Goal: Feedback & Contribution: Leave review/rating

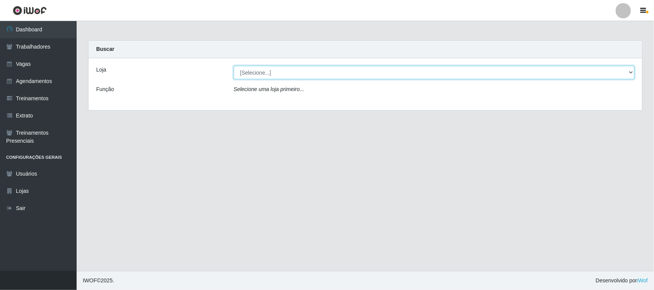
click at [330, 67] on select "[Selecione...] Nordestão - [GEOGRAPHIC_DATA]" at bounding box center [434, 72] width 400 height 13
select select "420"
click at [234, 66] on select "[Selecione...] Nordestão - [GEOGRAPHIC_DATA]" at bounding box center [434, 72] width 400 height 13
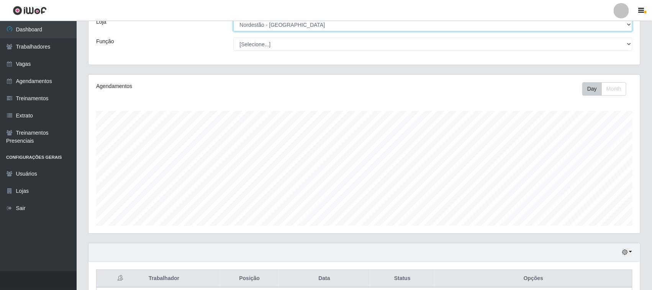
scroll to position [150, 0]
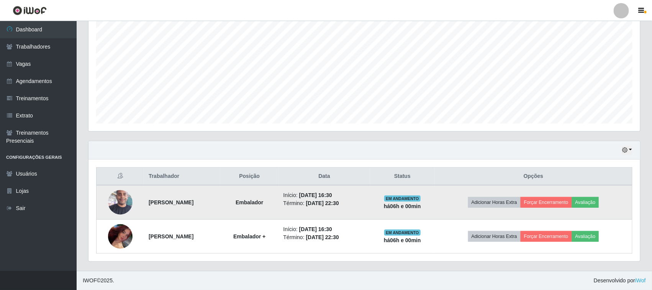
click at [123, 204] on img at bounding box center [120, 203] width 25 height 44
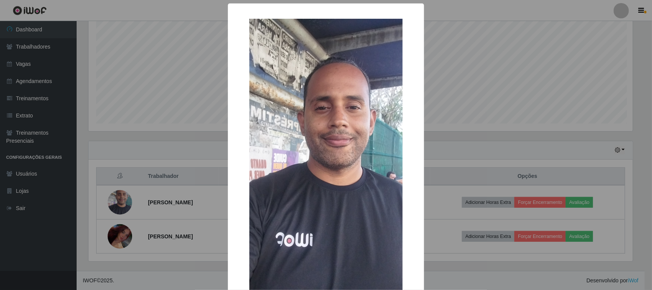
scroll to position [159, 546]
click at [504, 106] on div "× OK Cancel" at bounding box center [327, 145] width 654 height 290
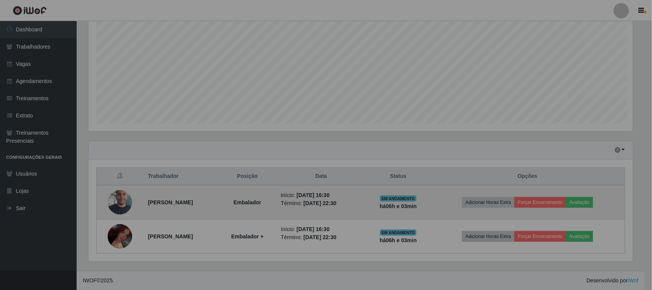
scroll to position [159, 551]
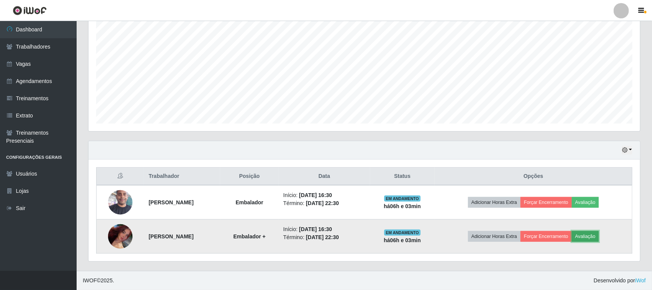
click at [592, 232] on button "Avaliação" at bounding box center [585, 236] width 27 height 11
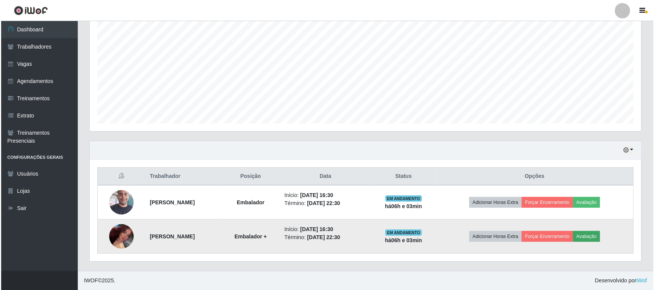
scroll to position [159, 546]
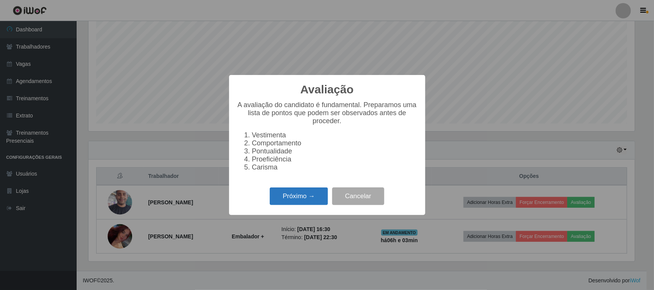
click at [287, 200] on button "Próximo →" at bounding box center [299, 197] width 58 height 18
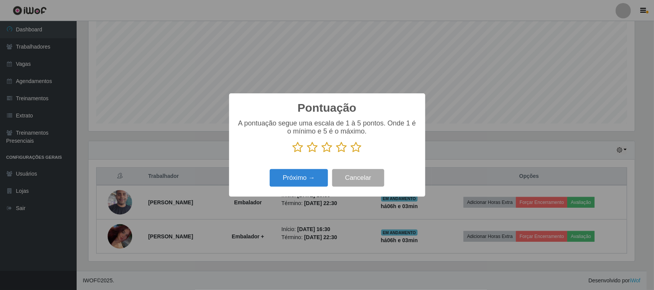
click at [356, 150] on icon at bounding box center [356, 147] width 11 height 11
click at [351, 153] on input "radio" at bounding box center [351, 153] width 0 height 0
click at [313, 181] on button "Próximo →" at bounding box center [299, 178] width 58 height 18
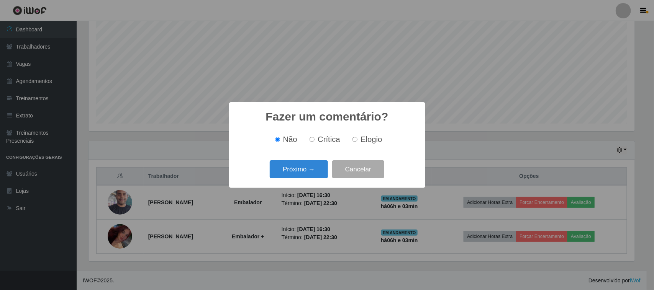
click at [378, 135] on span "Elogio" at bounding box center [370, 139] width 21 height 8
click at [357, 137] on input "Elogio" at bounding box center [354, 139] width 5 height 5
radio input "true"
click at [369, 140] on span "Elogio" at bounding box center [370, 139] width 21 height 8
click at [357, 140] on input "Elogio" at bounding box center [354, 139] width 5 height 5
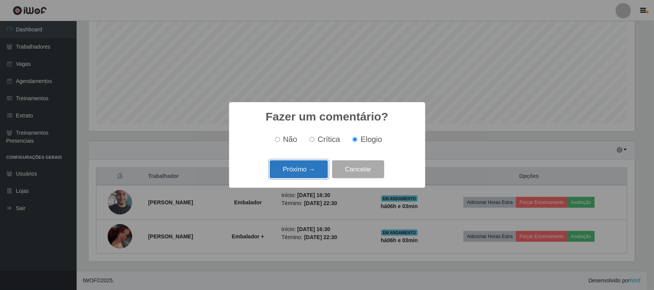
click at [311, 168] on button "Próximo →" at bounding box center [299, 169] width 58 height 18
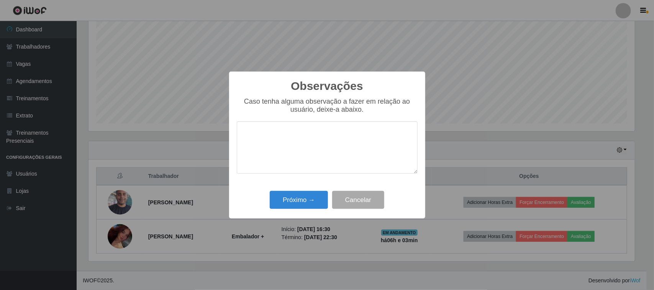
click at [332, 148] on textarea at bounding box center [327, 147] width 181 height 52
type textarea "pontual"
click at [310, 202] on button "Próximo →" at bounding box center [299, 200] width 58 height 18
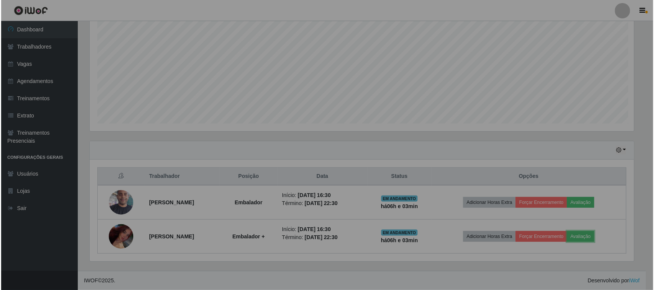
scroll to position [159, 551]
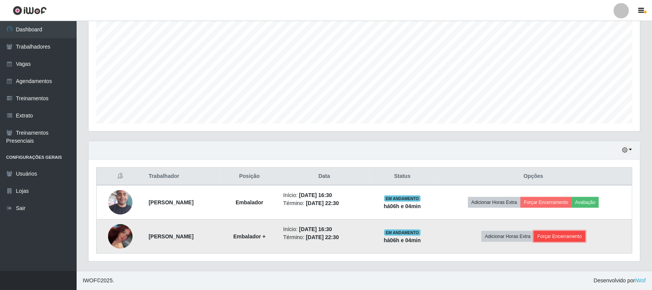
click at [563, 235] on button "Forçar Encerramento" at bounding box center [559, 236] width 51 height 11
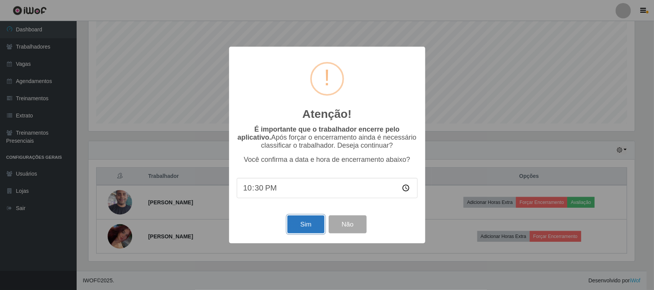
click at [299, 231] on button "Sim" at bounding box center [305, 225] width 37 height 18
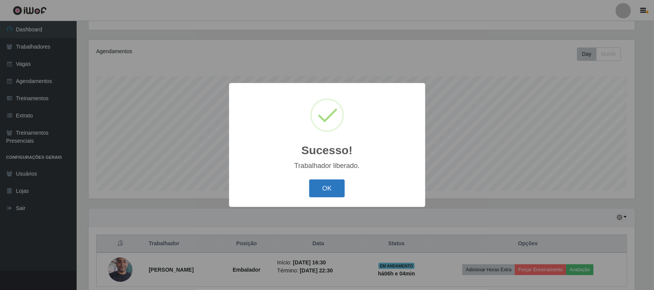
click at [335, 190] on button "OK" at bounding box center [327, 189] width 36 height 18
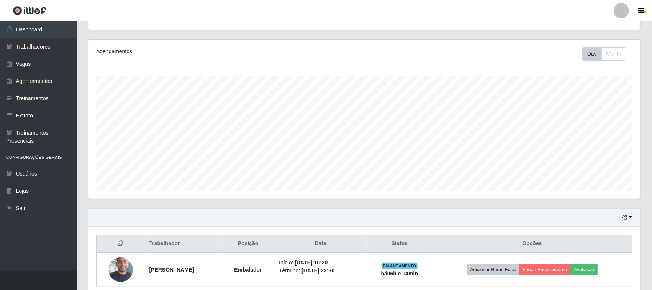
scroll to position [117, 0]
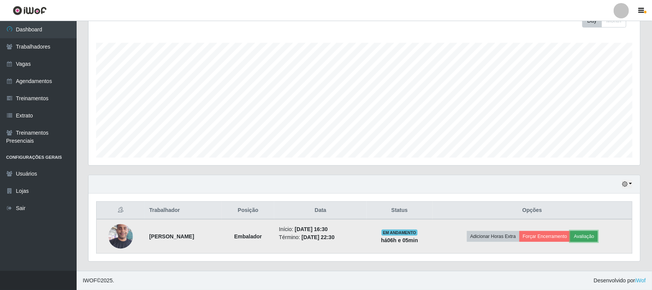
click at [597, 235] on button "Avaliação" at bounding box center [583, 236] width 27 height 11
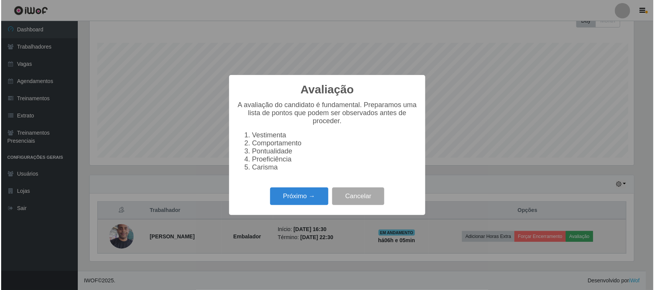
scroll to position [159, 546]
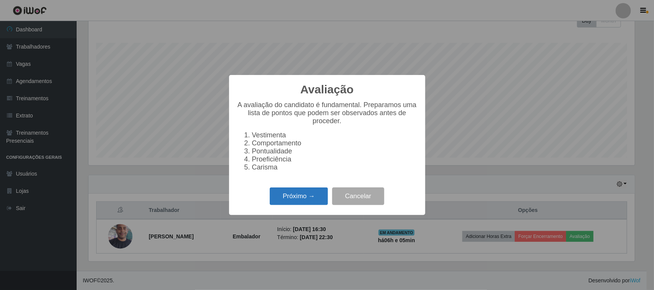
click at [294, 198] on button "Próximo →" at bounding box center [299, 197] width 58 height 18
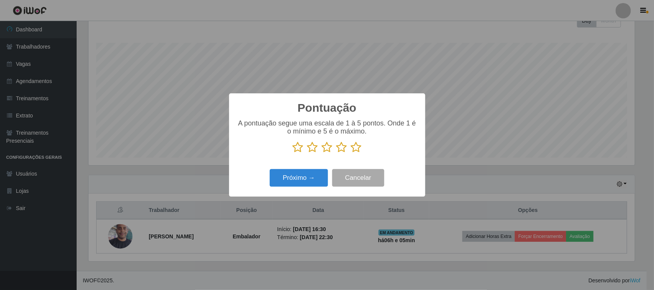
scroll to position [382695, 382308]
click at [357, 149] on icon at bounding box center [356, 147] width 11 height 11
click at [351, 153] on input "radio" at bounding box center [351, 153] width 0 height 0
click at [294, 180] on button "Próximo →" at bounding box center [299, 178] width 58 height 18
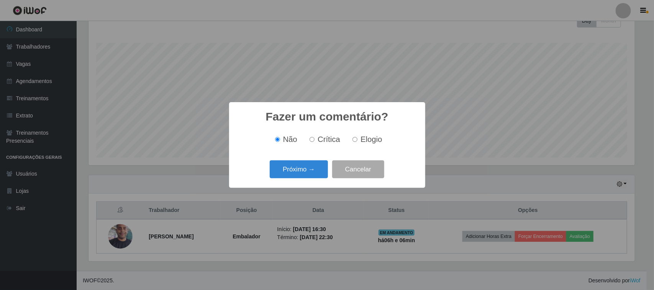
click at [314, 140] on input "Crítica" at bounding box center [311, 139] width 5 height 5
radio input "true"
click at [366, 174] on button "Cancelar" at bounding box center [358, 169] width 52 height 18
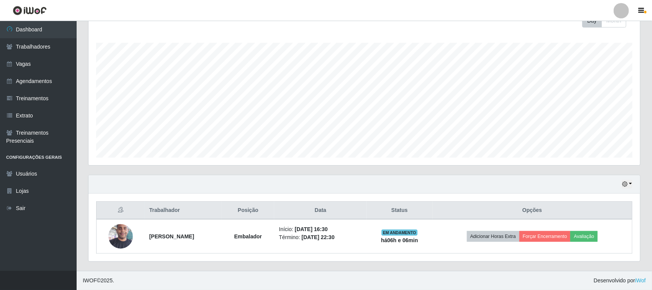
scroll to position [159, 551]
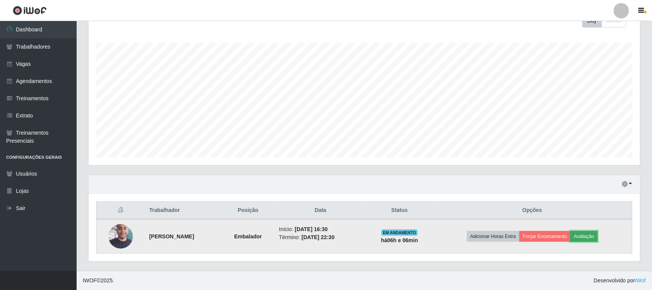
click at [581, 232] on button "Avaliação" at bounding box center [583, 236] width 27 height 11
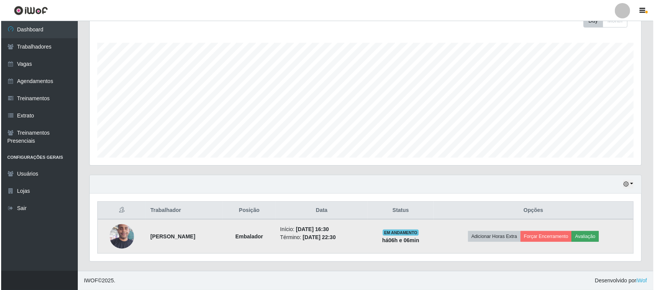
scroll to position [159, 546]
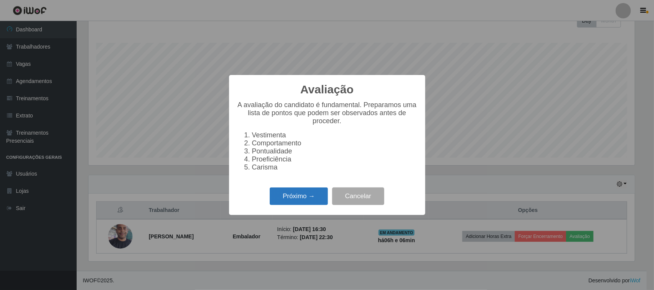
click at [319, 200] on button "Próximo →" at bounding box center [299, 197] width 58 height 18
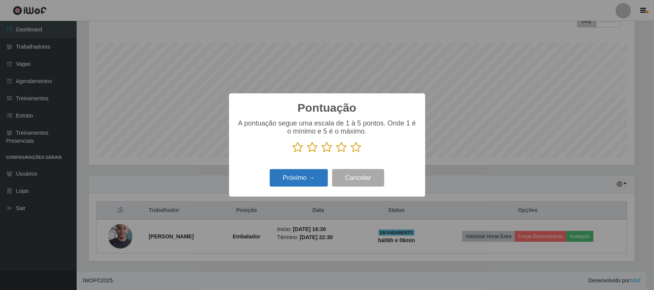
scroll to position [382695, 382308]
click at [326, 148] on icon at bounding box center [327, 147] width 11 height 11
click at [322, 153] on input "radio" at bounding box center [322, 153] width 0 height 0
click at [311, 176] on button "Próximo →" at bounding box center [299, 178] width 58 height 18
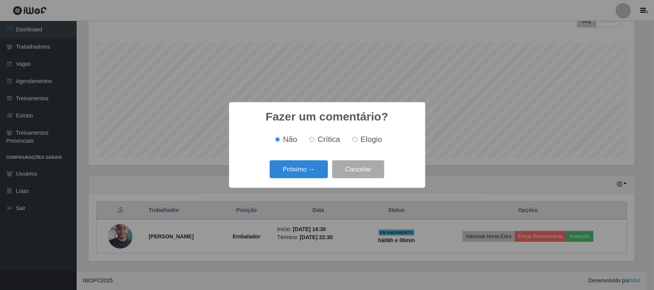
click at [319, 141] on span "Crítica" at bounding box center [328, 139] width 23 height 8
click at [314, 141] on input "Crítica" at bounding box center [311, 139] width 5 height 5
radio input "true"
click at [310, 164] on button "Próximo →" at bounding box center [299, 169] width 58 height 18
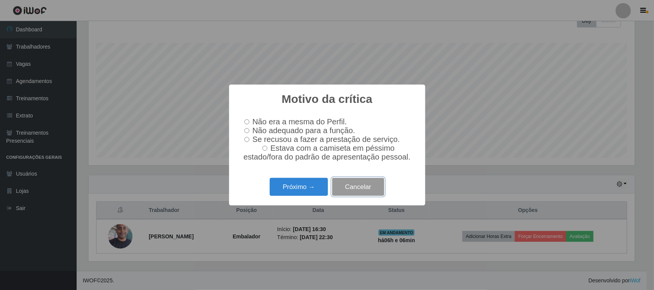
click at [354, 186] on button "Cancelar" at bounding box center [358, 187] width 52 height 18
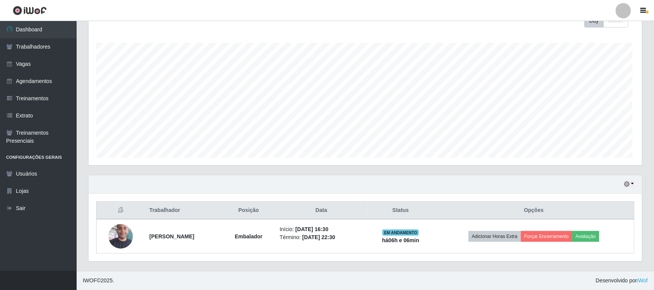
scroll to position [159, 551]
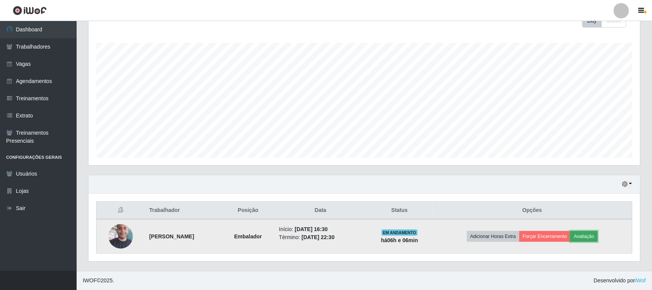
click at [594, 232] on button "Avaliação" at bounding box center [583, 236] width 27 height 11
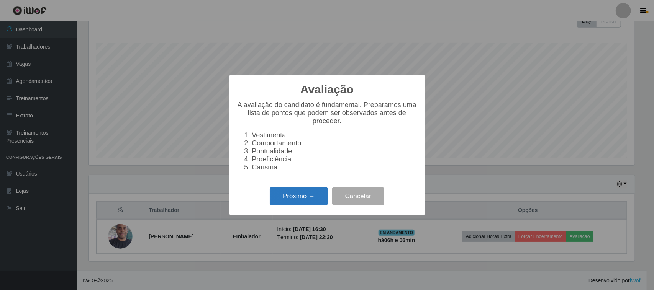
click at [307, 196] on button "Próximo →" at bounding box center [299, 197] width 58 height 18
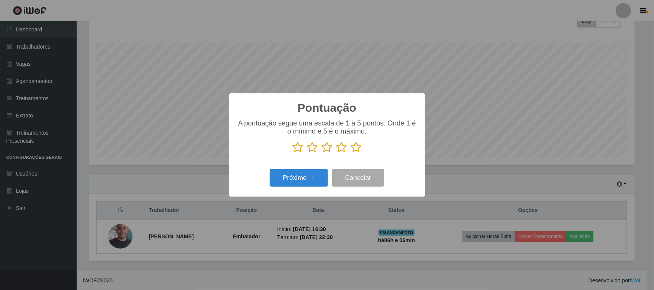
click at [355, 150] on icon at bounding box center [356, 147] width 11 height 11
click at [351, 153] on input "radio" at bounding box center [351, 153] width 0 height 0
click at [310, 186] on button "Próximo →" at bounding box center [299, 178] width 58 height 18
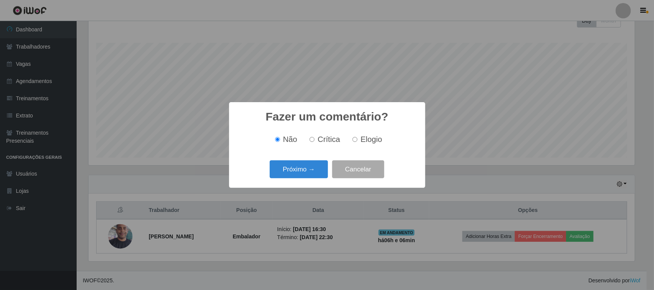
click at [360, 142] on span "Elogio" at bounding box center [370, 139] width 21 height 8
click at [357, 142] on input "Elogio" at bounding box center [354, 139] width 5 height 5
radio input "true"
click at [297, 172] on button "Próximo →" at bounding box center [299, 169] width 58 height 18
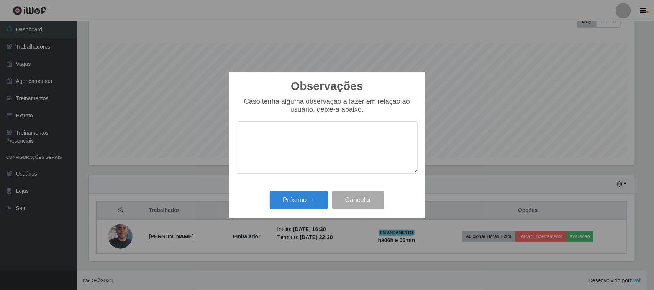
click at [328, 138] on textarea at bounding box center [327, 147] width 181 height 52
type textarea "b"
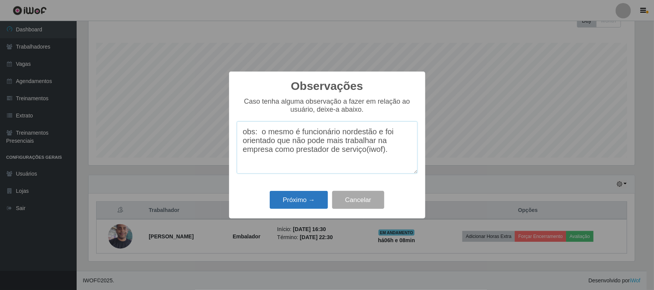
type textarea "obs: o mesmo é funcionário nordestão e foi orientado que não pode mais trabalha…"
click at [310, 198] on button "Próximo →" at bounding box center [299, 200] width 58 height 18
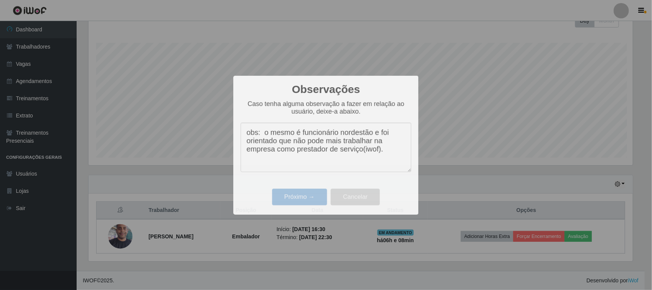
scroll to position [159, 551]
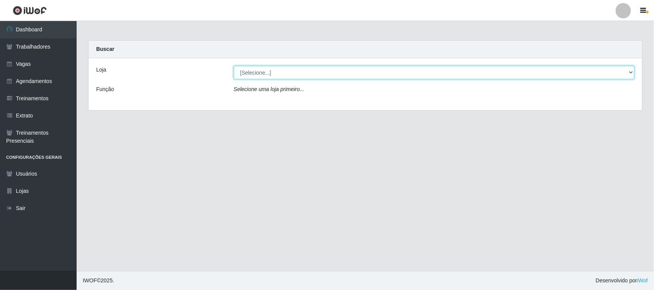
click at [364, 78] on select "[Selecione...] Nordestão - [GEOGRAPHIC_DATA]" at bounding box center [434, 72] width 400 height 13
select select "420"
click at [234, 66] on select "[Selecione...] Nordestão - [GEOGRAPHIC_DATA]" at bounding box center [434, 72] width 400 height 13
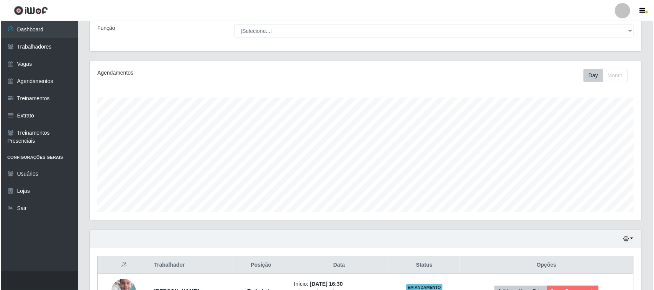
scroll to position [117, 0]
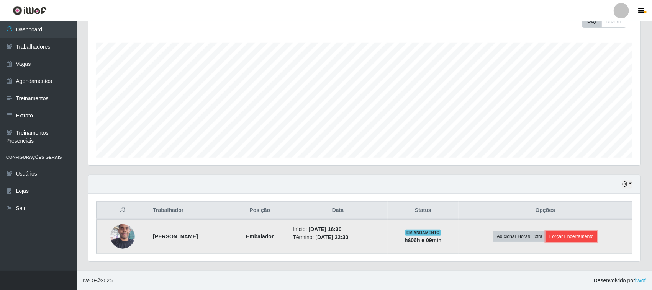
click at [569, 238] on button "Forçar Encerramento" at bounding box center [571, 236] width 51 height 11
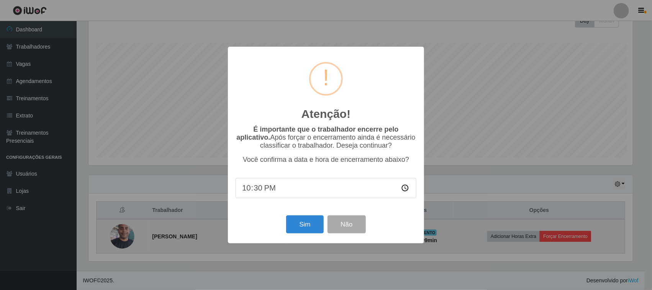
scroll to position [159, 546]
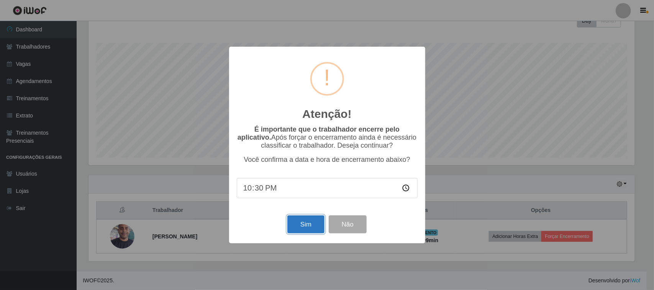
click at [289, 228] on button "Sim" at bounding box center [305, 225] width 37 height 18
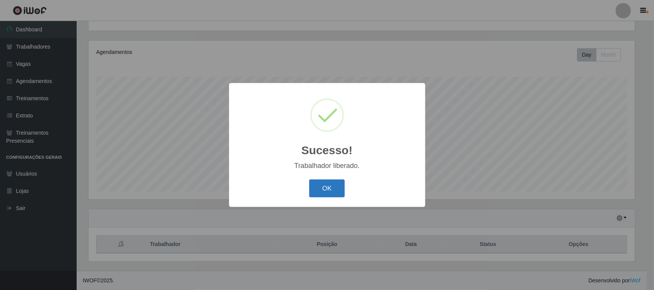
click at [327, 186] on button "OK" at bounding box center [327, 189] width 36 height 18
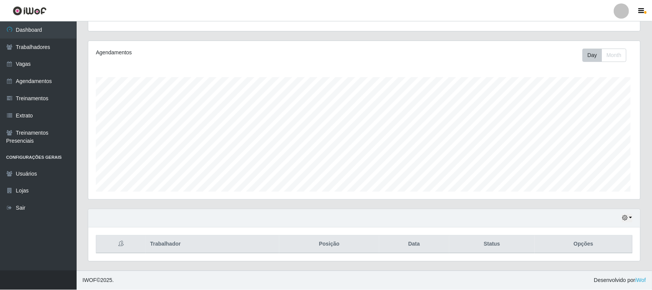
scroll to position [159, 551]
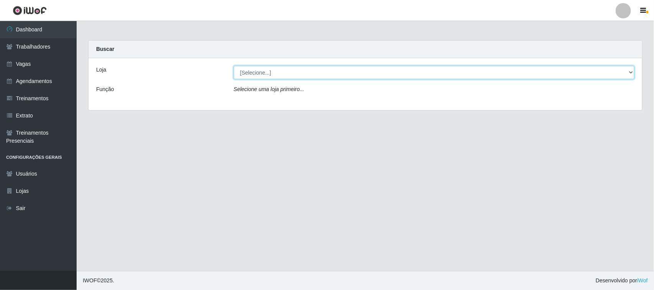
drag, startPoint x: 457, startPoint y: 72, endPoint x: 455, endPoint y: 77, distance: 6.1
click at [457, 72] on select "[Selecione...] Nordestão - [GEOGRAPHIC_DATA]" at bounding box center [434, 72] width 400 height 13
select select "420"
click at [234, 66] on select "[Selecione...] Nordestão - [GEOGRAPHIC_DATA]" at bounding box center [434, 72] width 400 height 13
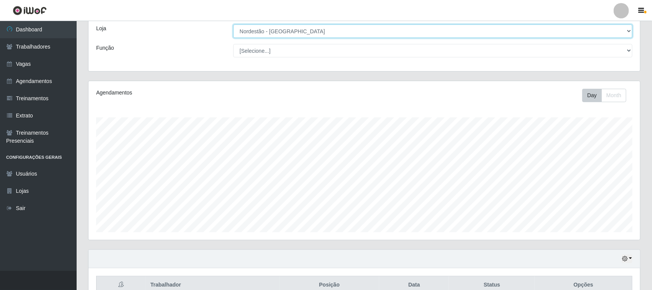
scroll to position [83, 0]
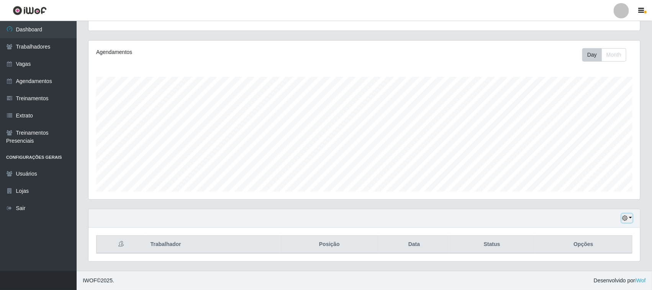
click at [624, 214] on button "button" at bounding box center [626, 218] width 11 height 9
click at [588, 160] on button "1 dia" at bounding box center [601, 157] width 60 height 16
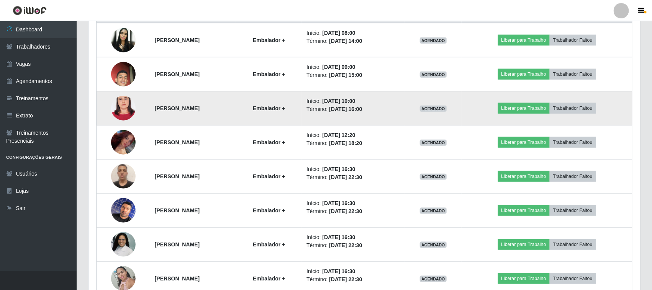
scroll to position [356, 0]
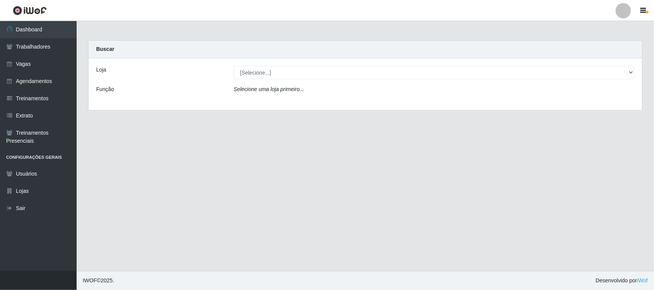
click at [257, 74] on select "[Selecione...] Nordestão - [GEOGRAPHIC_DATA]" at bounding box center [434, 72] width 400 height 13
select select "420"
click at [234, 66] on select "[Selecione...] Nordestão - [GEOGRAPHIC_DATA]" at bounding box center [434, 72] width 400 height 13
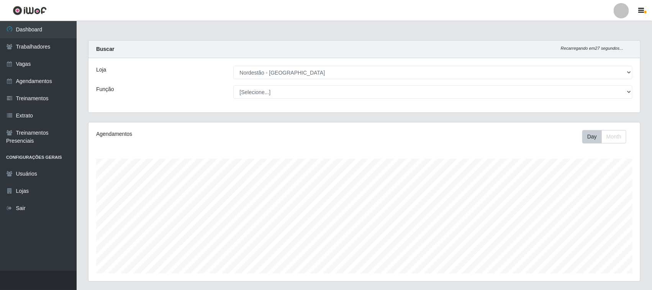
scroll to position [83, 0]
